Goal: Information Seeking & Learning: Check status

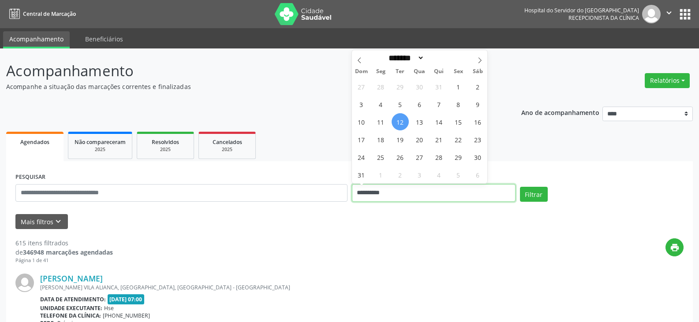
click at [421, 194] on input "**********" at bounding box center [434, 193] width 164 height 18
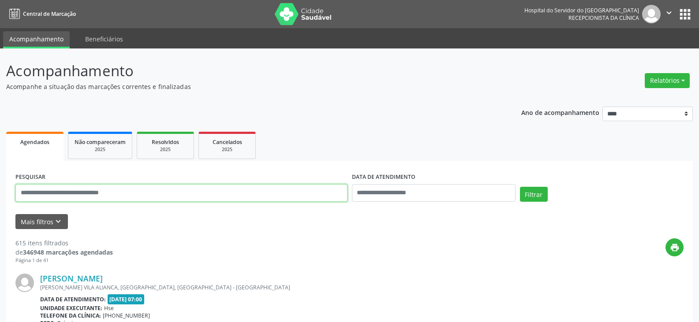
click at [214, 189] on input "text" at bounding box center [181, 193] width 332 height 18
type input "**********"
click at [520, 187] on button "Filtrar" at bounding box center [534, 194] width 28 height 15
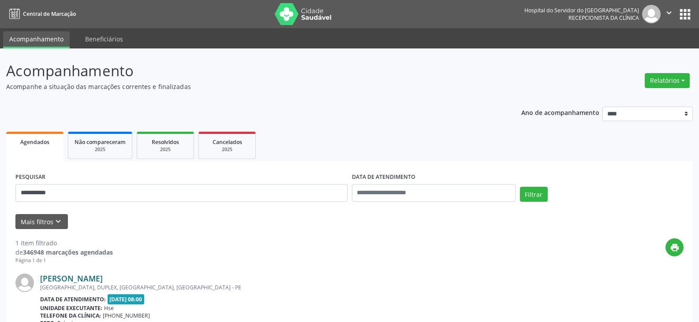
click at [103, 277] on link "[PERSON_NAME]" at bounding box center [71, 279] width 63 height 10
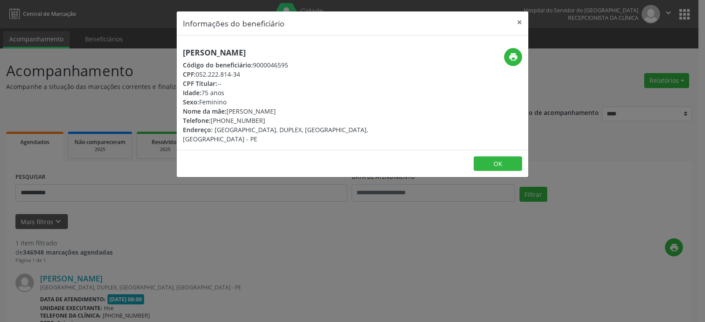
drag, startPoint x: 312, startPoint y: 54, endPoint x: 166, endPoint y: 52, distance: 145.5
click at [166, 52] on div "Informações do beneficiário × [PERSON_NAME] Código do beneficiário: 9000046595 …" at bounding box center [352, 161] width 705 height 322
copy h5 "[PERSON_NAME]"
drag, startPoint x: 243, startPoint y: 74, endPoint x: 198, endPoint y: 76, distance: 45.0
click at [198, 76] on div "CPF: 052.222.814-34" at bounding box center [294, 74] width 222 height 9
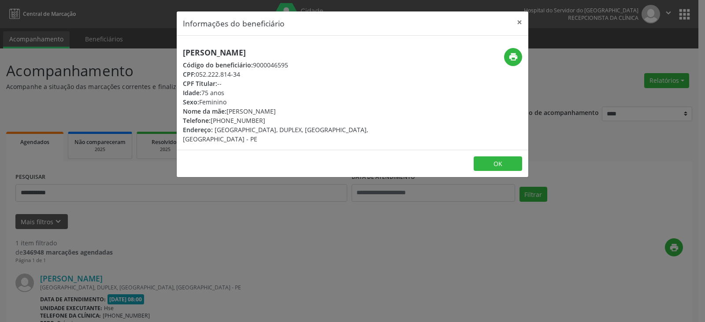
copy div "052.222.814-34"
drag, startPoint x: 266, startPoint y: 123, endPoint x: 226, endPoint y: 123, distance: 40.1
click at [226, 123] on div "Telefone: [PHONE_NUMBER]" at bounding box center [294, 120] width 222 height 9
copy div "98766-3330"
click at [531, 47] on div "Informações do beneficiário × [PERSON_NAME] Código do beneficiário: 9000046595 …" at bounding box center [352, 161] width 705 height 322
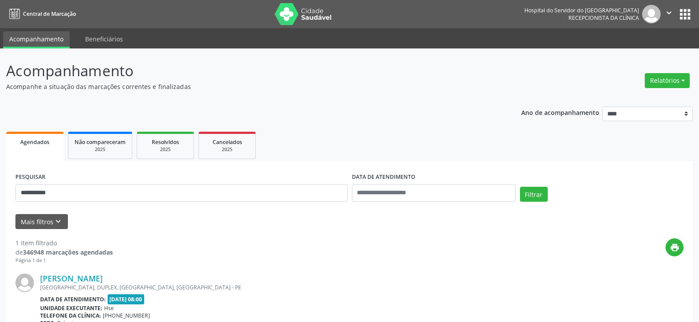
click at [508, 56] on div "**********" at bounding box center [349, 231] width 699 height 366
click at [103, 278] on link "[PERSON_NAME]" at bounding box center [71, 279] width 63 height 10
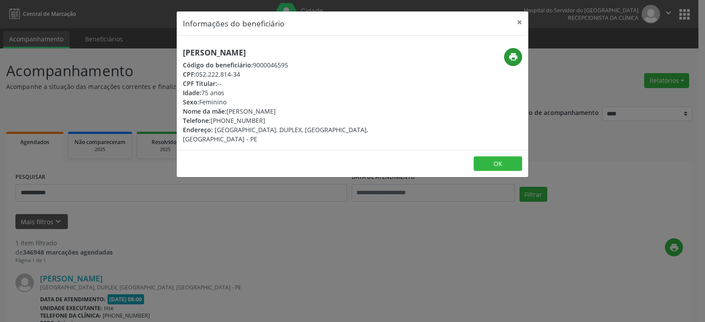
click at [521, 49] on div "print" at bounding box center [469, 57] width 105 height 18
click at [507, 63] on button "print" at bounding box center [513, 57] width 18 height 18
click at [524, 20] on button "×" at bounding box center [520, 22] width 18 height 22
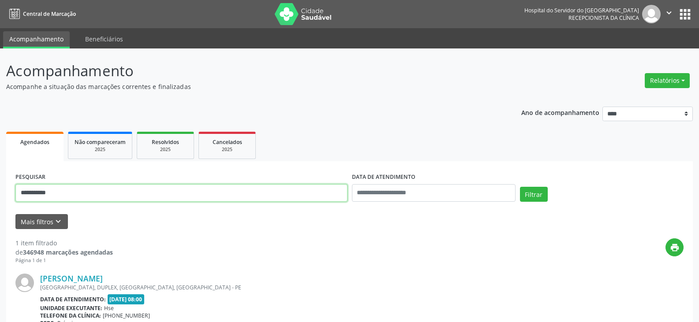
click at [159, 190] on input "**********" at bounding box center [181, 193] width 332 height 18
click at [520, 187] on button "Filtrar" at bounding box center [534, 194] width 28 height 15
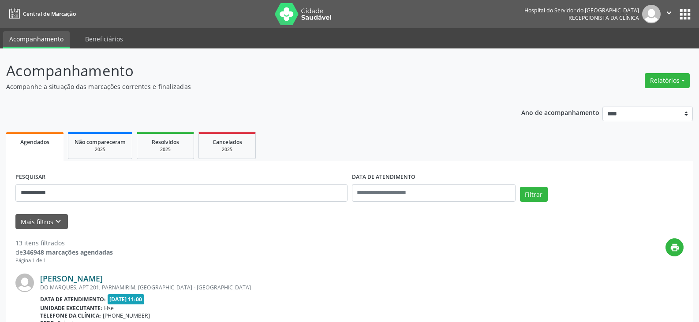
click at [103, 282] on link "[PERSON_NAME]" at bounding box center [71, 279] width 63 height 10
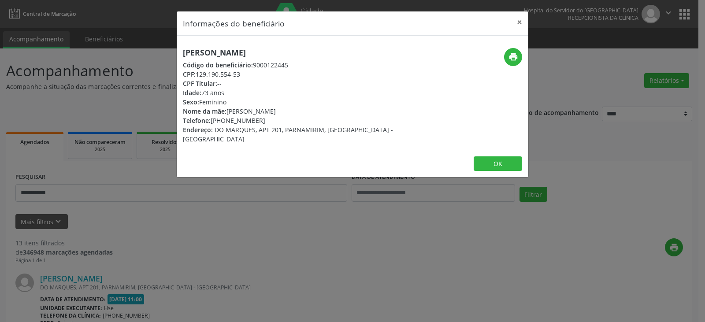
drag, startPoint x: 331, startPoint y: 44, endPoint x: 177, endPoint y: 48, distance: 153.4
click at [177, 48] on div "[PERSON_NAME] Código do beneficiário: 9000122445 CPF: 129.190.554-53 CPF Titula…" at bounding box center [353, 93] width 352 height 114
copy h5 "[PERSON_NAME]"
click at [522, 51] on div "print" at bounding box center [469, 57] width 105 height 18
click at [521, 52] on div "print" at bounding box center [469, 57] width 105 height 18
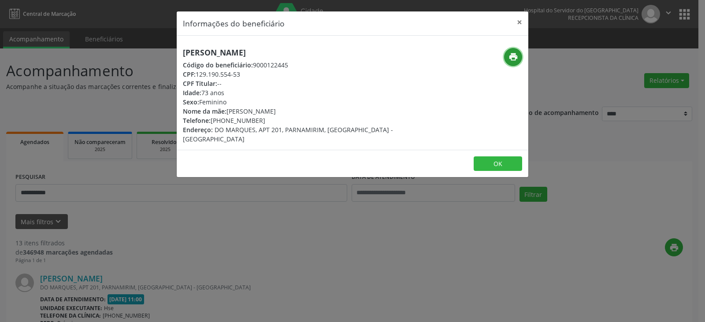
click at [521, 52] on button "print" at bounding box center [513, 57] width 18 height 18
drag, startPoint x: 262, startPoint y: 122, endPoint x: 225, endPoint y: 120, distance: 37.1
click at [225, 120] on div "Telefone: [PHONE_NUMBER]" at bounding box center [294, 120] width 222 height 9
copy div "98892-3700"
click at [523, 12] on button "×" at bounding box center [520, 22] width 18 height 22
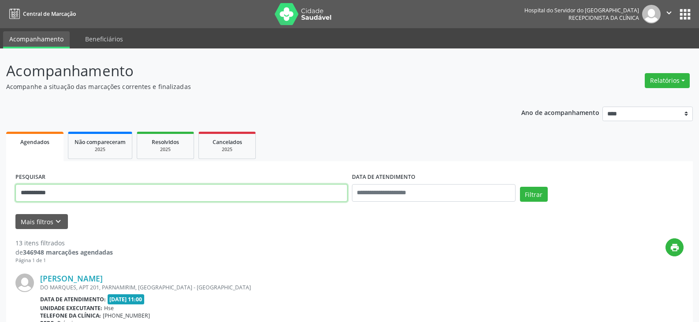
drag, startPoint x: 205, startPoint y: 187, endPoint x: 0, endPoint y: 189, distance: 205.0
paste input "text"
click at [520, 187] on button "Filtrar" at bounding box center [534, 194] width 28 height 15
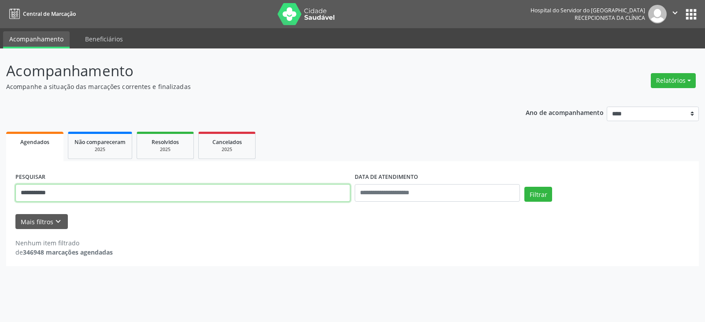
click at [119, 186] on input "**********" at bounding box center [182, 193] width 335 height 18
click at [216, 201] on input "**********" at bounding box center [182, 193] width 335 height 18
click at [215, 201] on input "**********" at bounding box center [182, 193] width 335 height 18
paste input "**********"
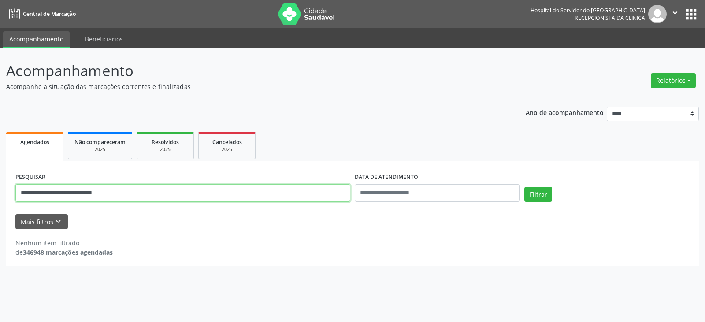
click at [524, 187] on button "Filtrar" at bounding box center [538, 194] width 28 height 15
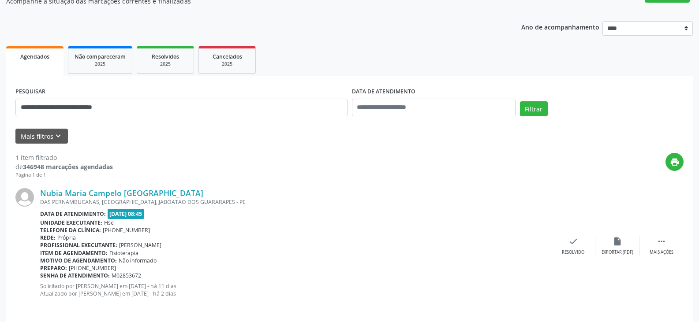
scroll to position [92, 0]
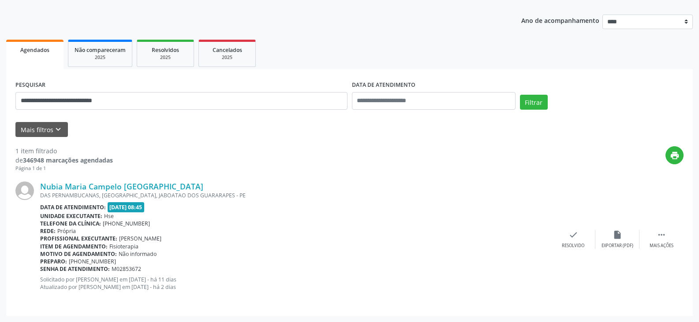
click at [143, 195] on div "DAS PERNAMBUCANAS, [GEOGRAPHIC_DATA], JABOATAO DOS GUARARAPES - PE" at bounding box center [295, 195] width 511 height 7
click at [143, 191] on link "Nubia Maria Campelo [GEOGRAPHIC_DATA]" at bounding box center [121, 187] width 163 height 10
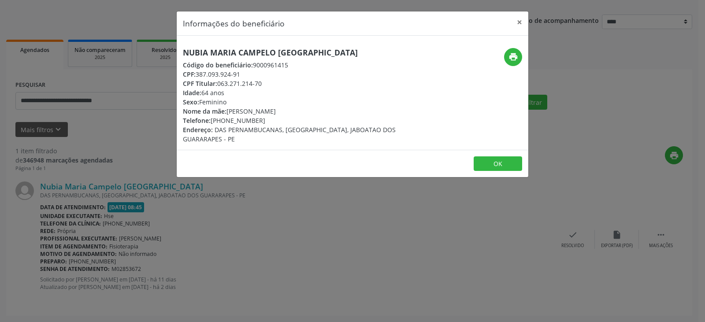
drag, startPoint x: 263, startPoint y: 87, endPoint x: 219, endPoint y: 86, distance: 44.5
click at [219, 86] on div "CPF Titular: 063.271.214-70" at bounding box center [294, 83] width 222 height 9
copy div "063.271.214-70"
click at [516, 25] on button "×" at bounding box center [520, 22] width 18 height 22
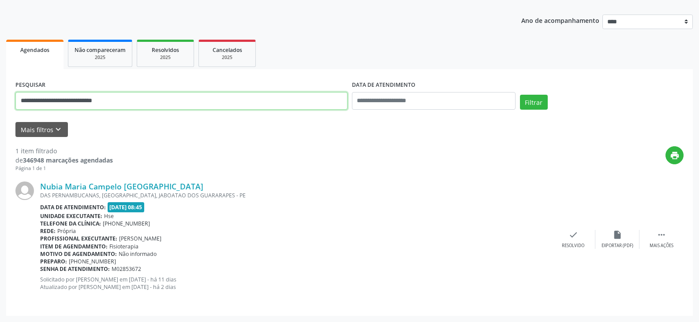
drag, startPoint x: 160, startPoint y: 100, endPoint x: 0, endPoint y: 94, distance: 160.1
click at [0, 94] on div "**********" at bounding box center [349, 139] width 699 height 366
paste input "text"
type input "**********"
click at [520, 95] on button "Filtrar" at bounding box center [534, 102] width 28 height 15
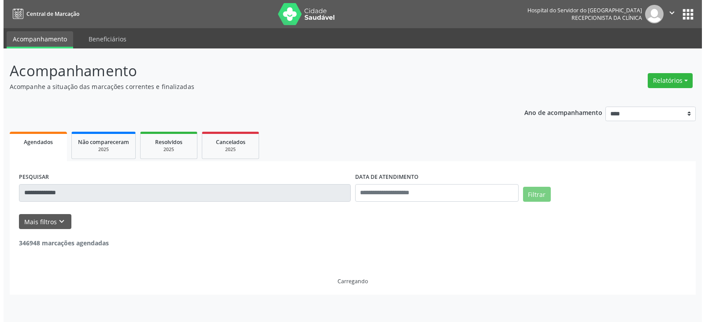
scroll to position [0, 0]
